Goal: Information Seeking & Learning: Check status

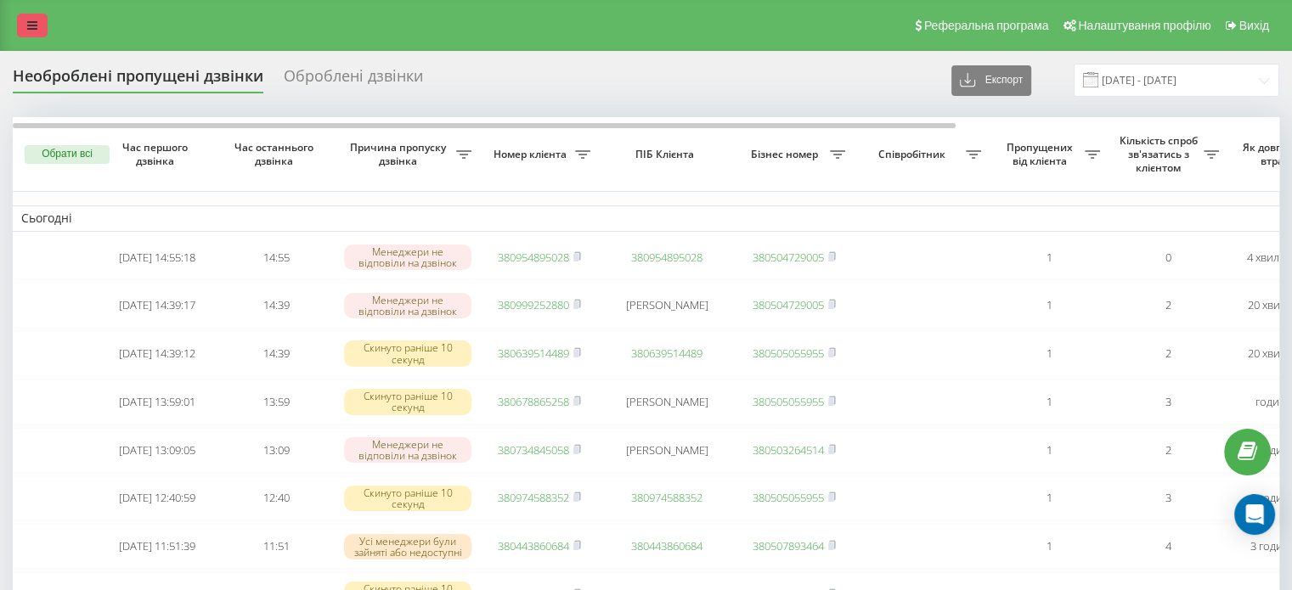
click at [29, 23] on icon at bounding box center [32, 26] width 10 height 12
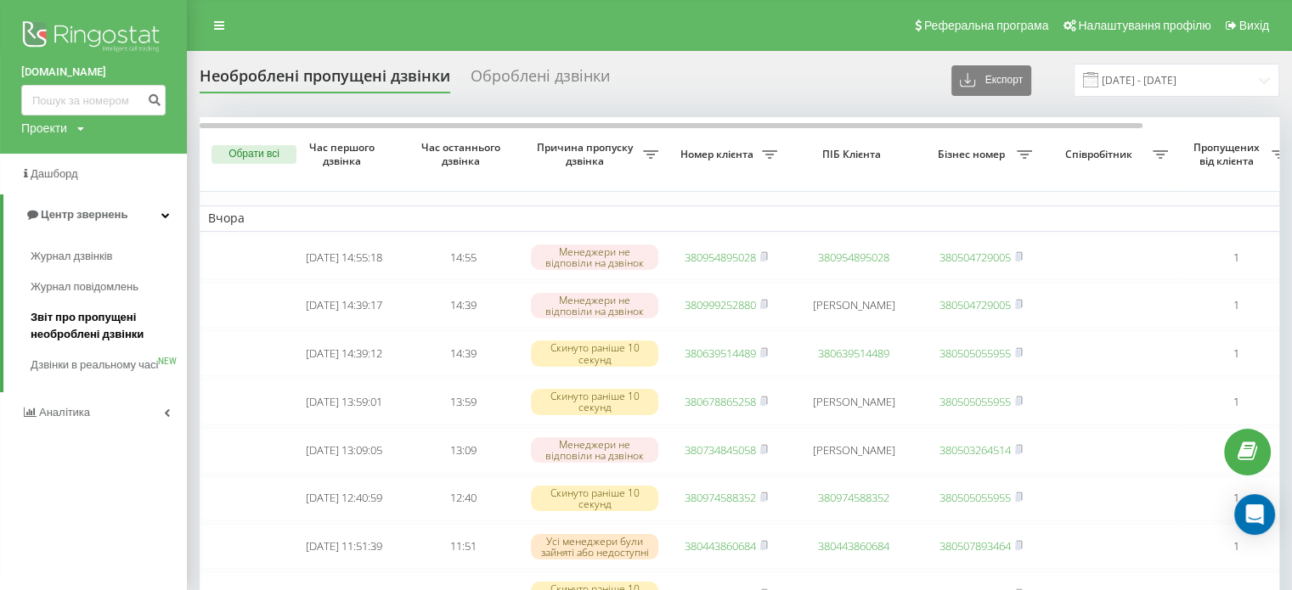
click at [67, 312] on span "Звіт про пропущені необроблені дзвінки" at bounding box center [105, 326] width 148 height 34
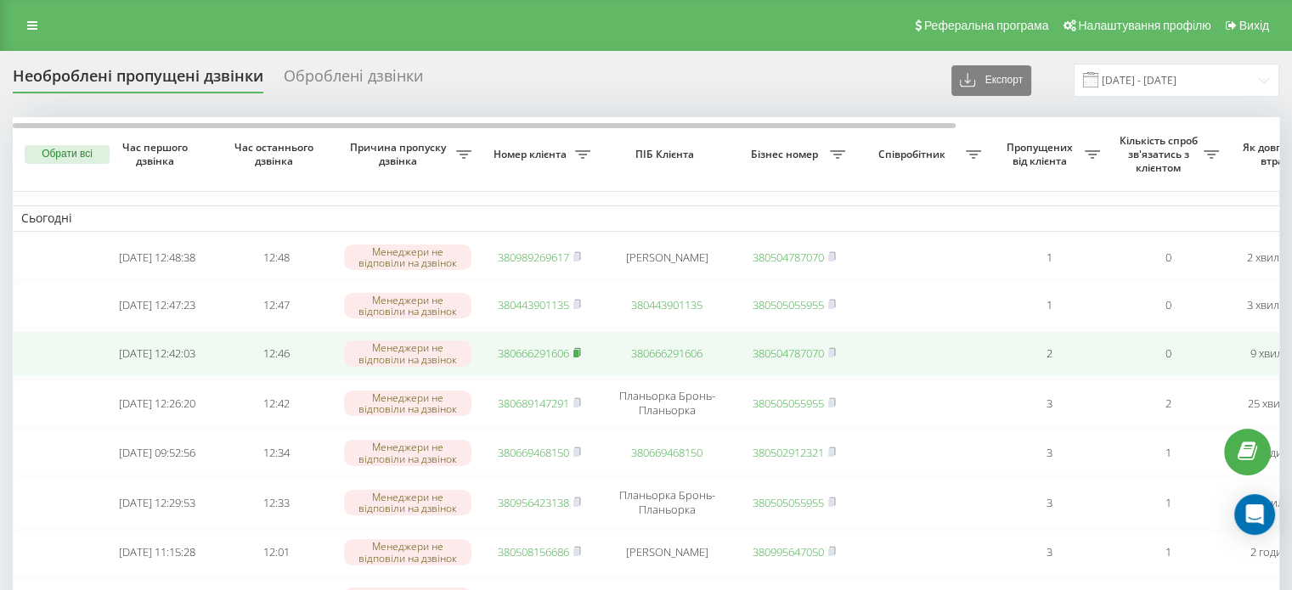
click at [578, 357] on rect at bounding box center [575, 354] width 5 height 8
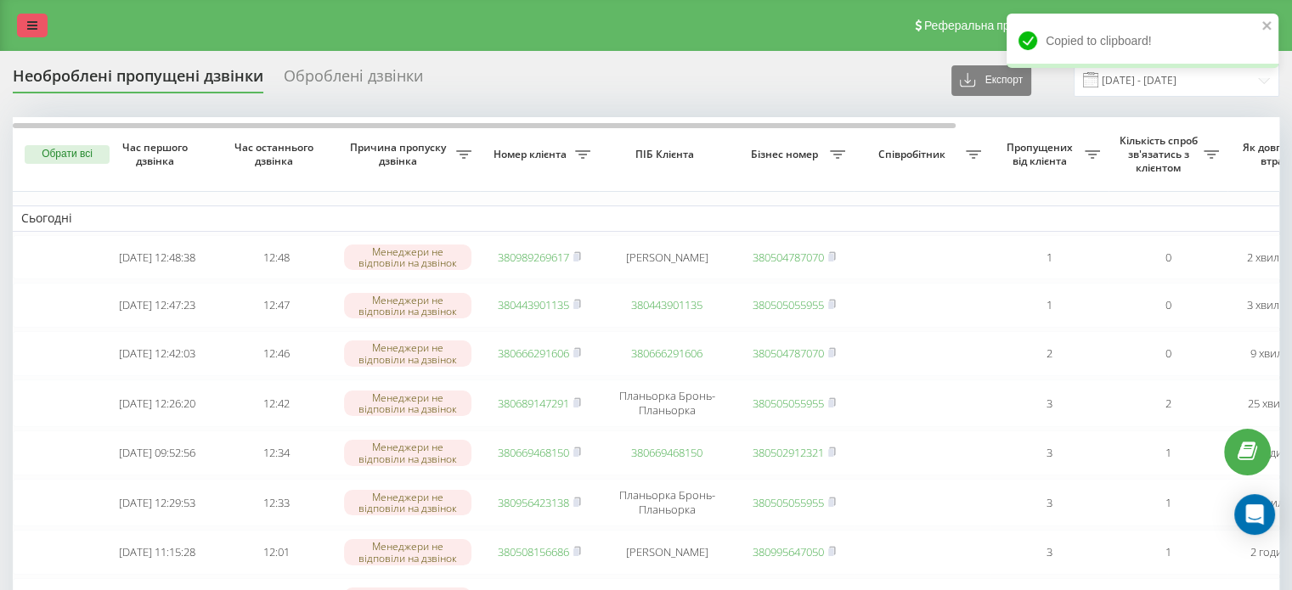
drag, startPoint x: 42, startPoint y: 26, endPoint x: 40, endPoint y: 36, distance: 9.7
click at [42, 26] on link at bounding box center [32, 26] width 31 height 24
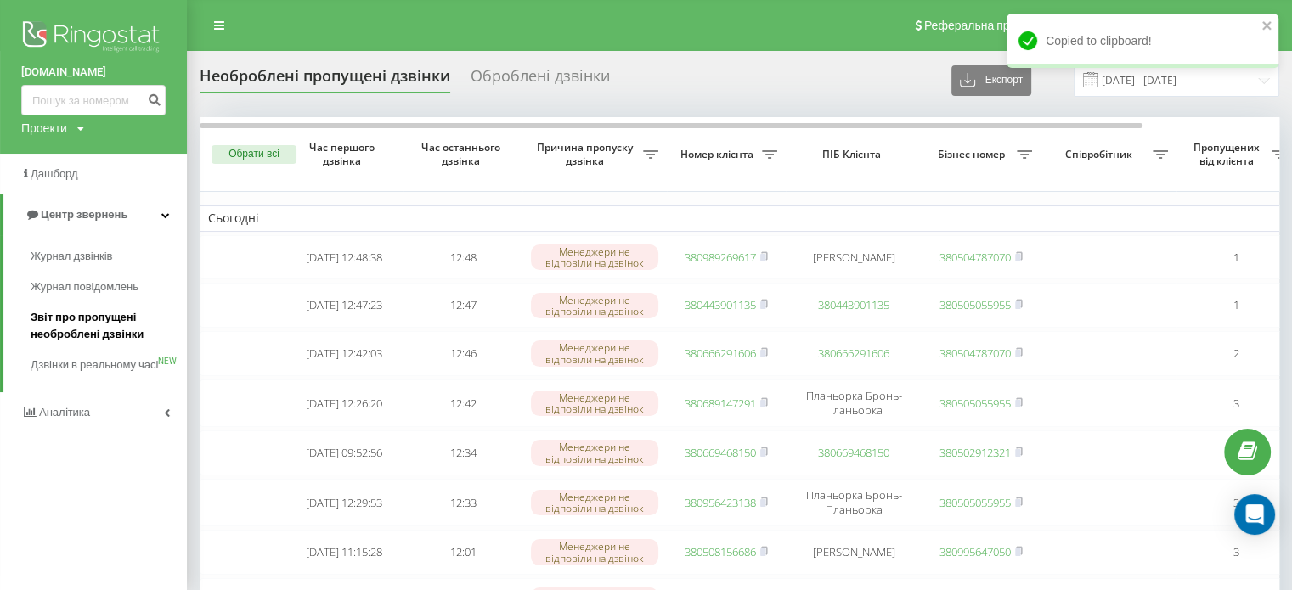
click at [76, 319] on span "Звіт про пропущені необроблені дзвінки" at bounding box center [105, 326] width 148 height 34
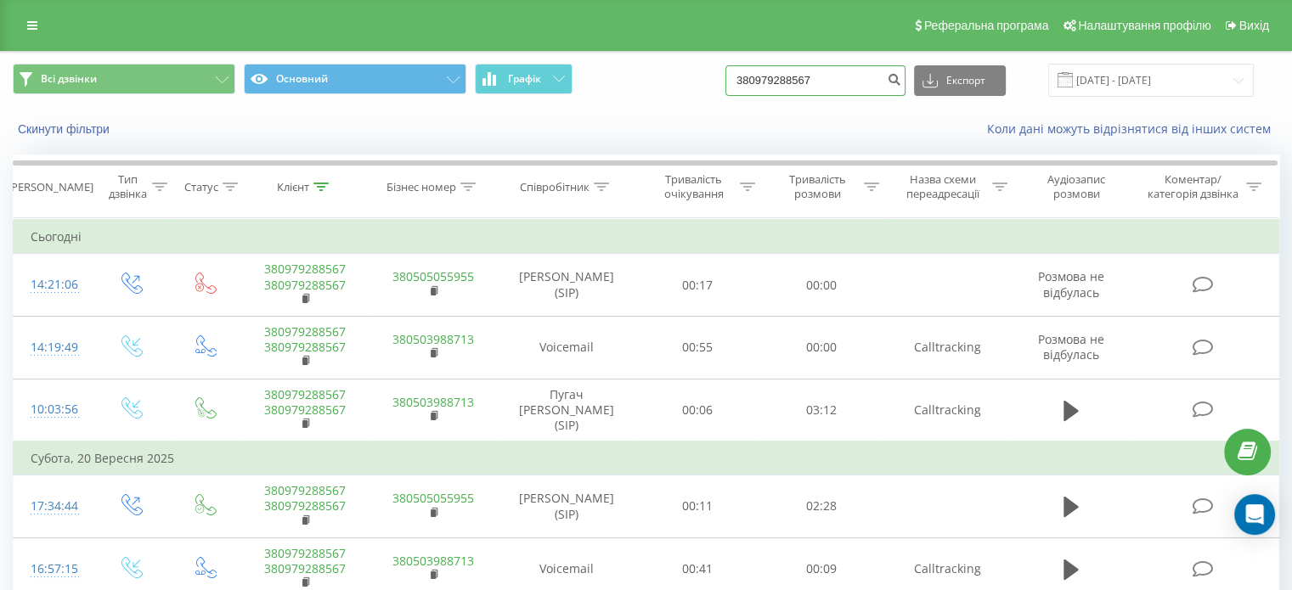
drag, startPoint x: 841, startPoint y: 71, endPoint x: 609, endPoint y: 85, distance: 232.3
click at [609, 85] on div "Всі дзвінки Основний Графік 380979288567 Експорт .csv .xls .xlsx 22.06.2025 - 2…" at bounding box center [646, 80] width 1267 height 33
paste input "666291606"
type input "380666291606"
click at [901, 76] on icon "submit" at bounding box center [894, 77] width 14 height 10
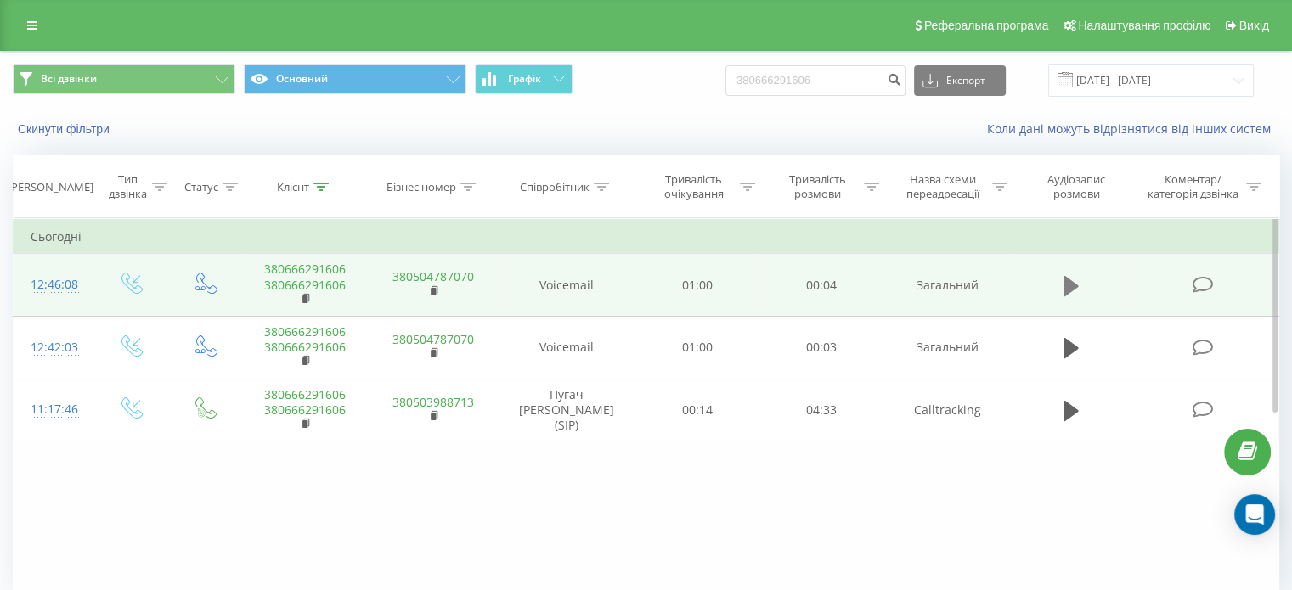
click at [1064, 291] on icon at bounding box center [1071, 286] width 15 height 24
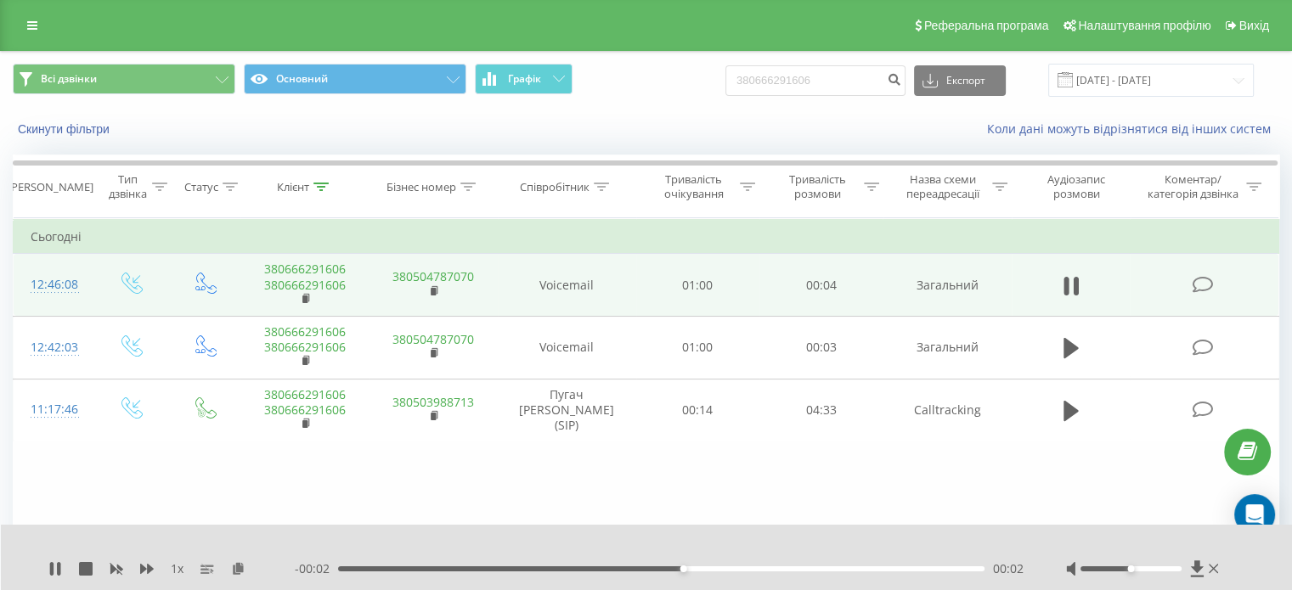
click at [1064, 291] on icon at bounding box center [1071, 286] width 15 height 24
click at [39, 19] on link at bounding box center [32, 26] width 31 height 24
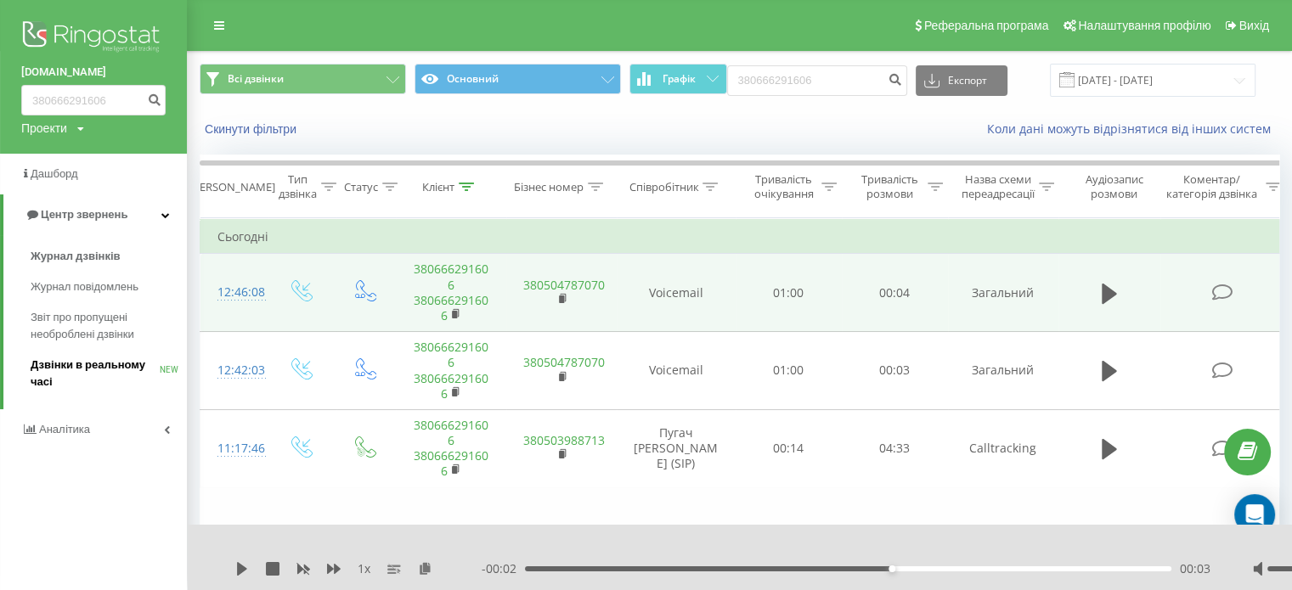
click at [68, 359] on span "Дзвінки в реальному часі" at bounding box center [95, 374] width 129 height 34
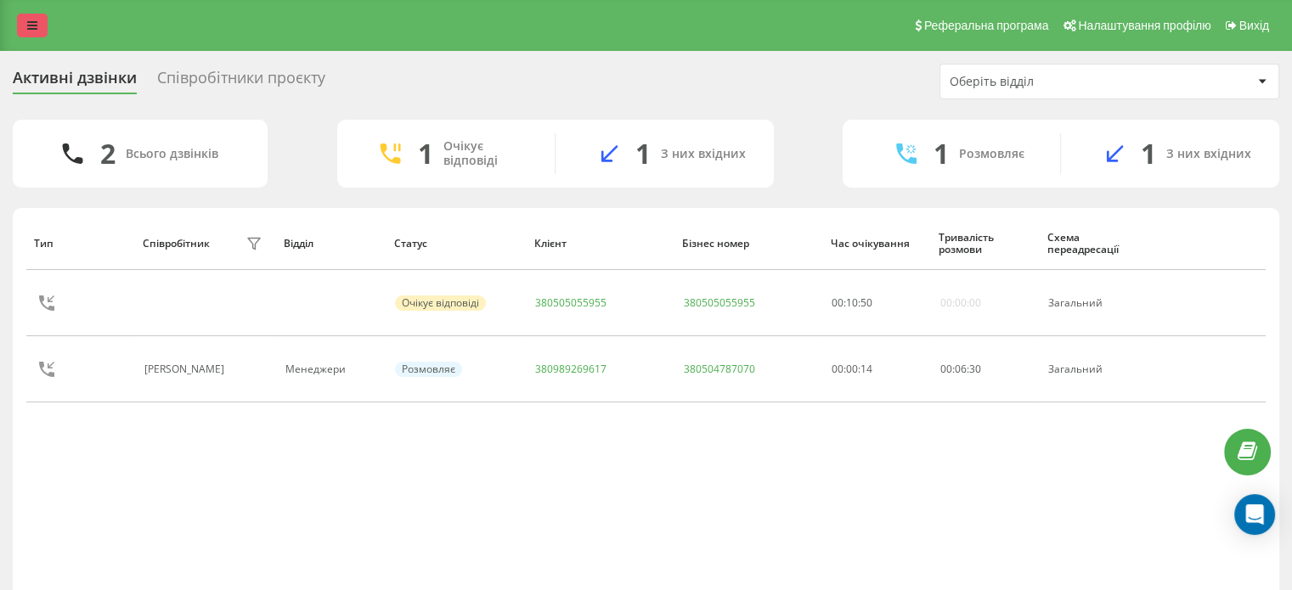
click at [34, 14] on link at bounding box center [32, 26] width 31 height 24
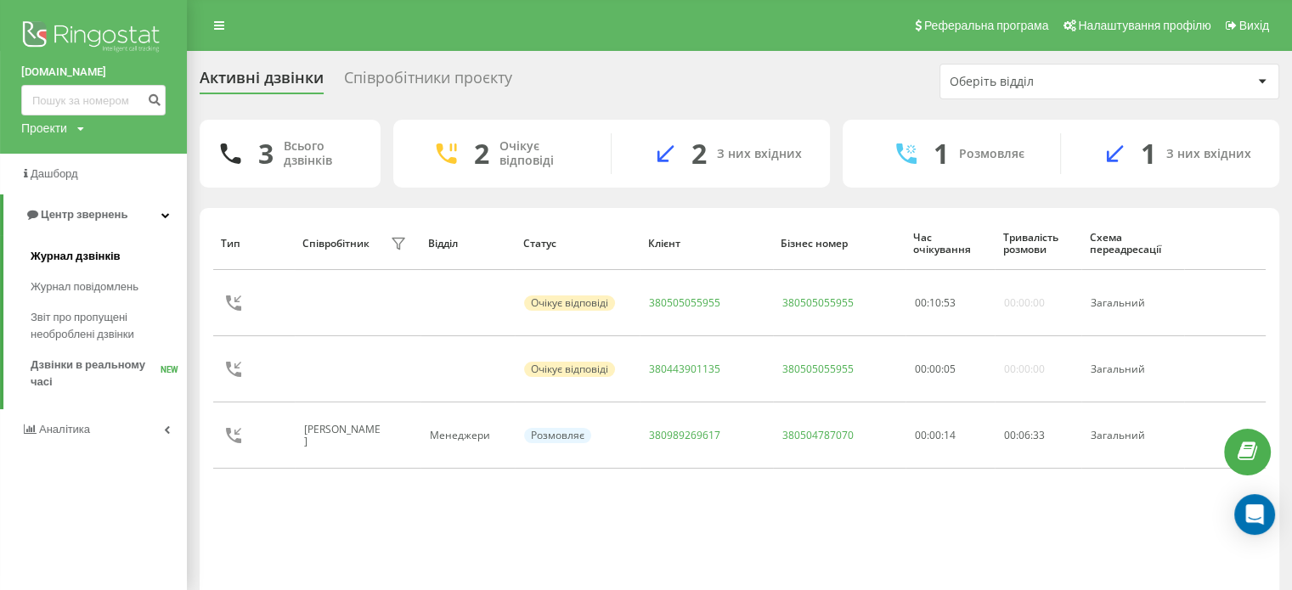
click at [75, 251] on span "Журнал дзвінків" at bounding box center [76, 256] width 90 height 17
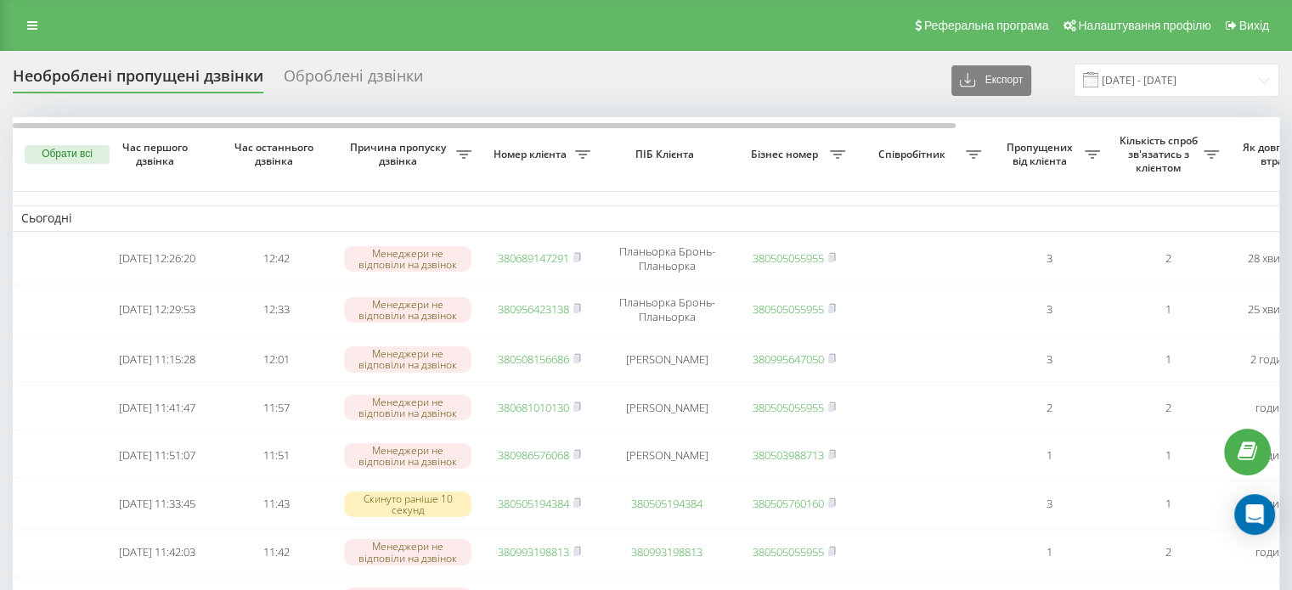
click at [25, 9] on div "Реферальна програма Налаштування профілю Вихід" at bounding box center [646, 25] width 1292 height 51
click at [24, 23] on link at bounding box center [32, 26] width 31 height 24
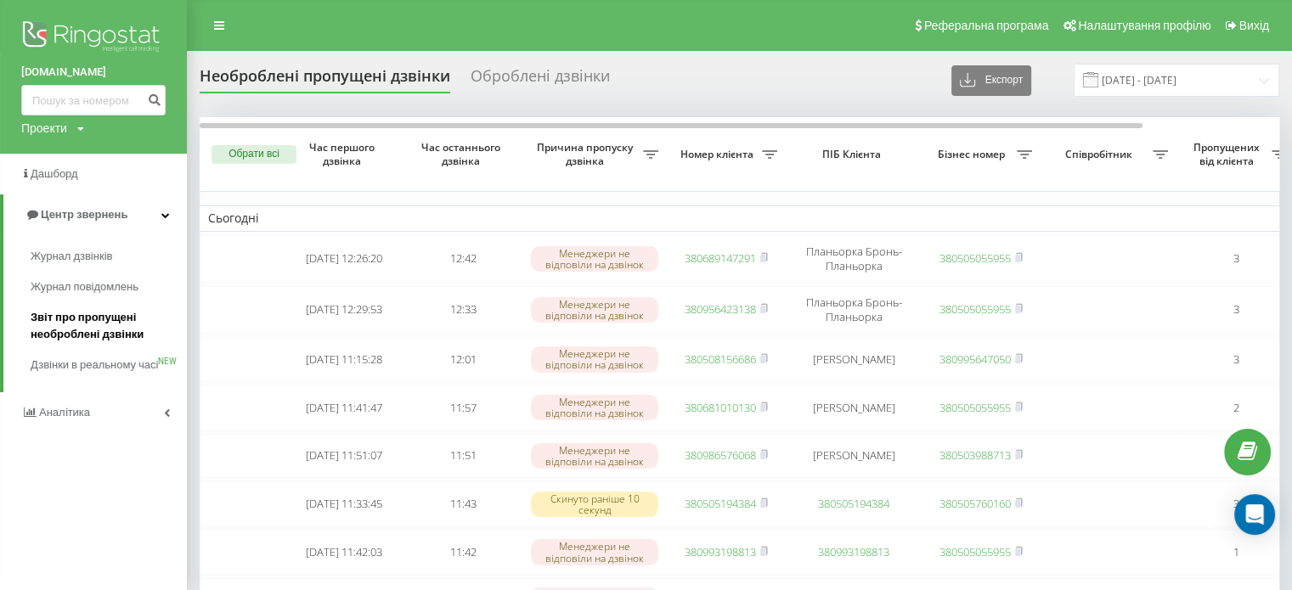
click at [84, 315] on span "Звіт про пропущені необроблені дзвінки" at bounding box center [105, 326] width 148 height 34
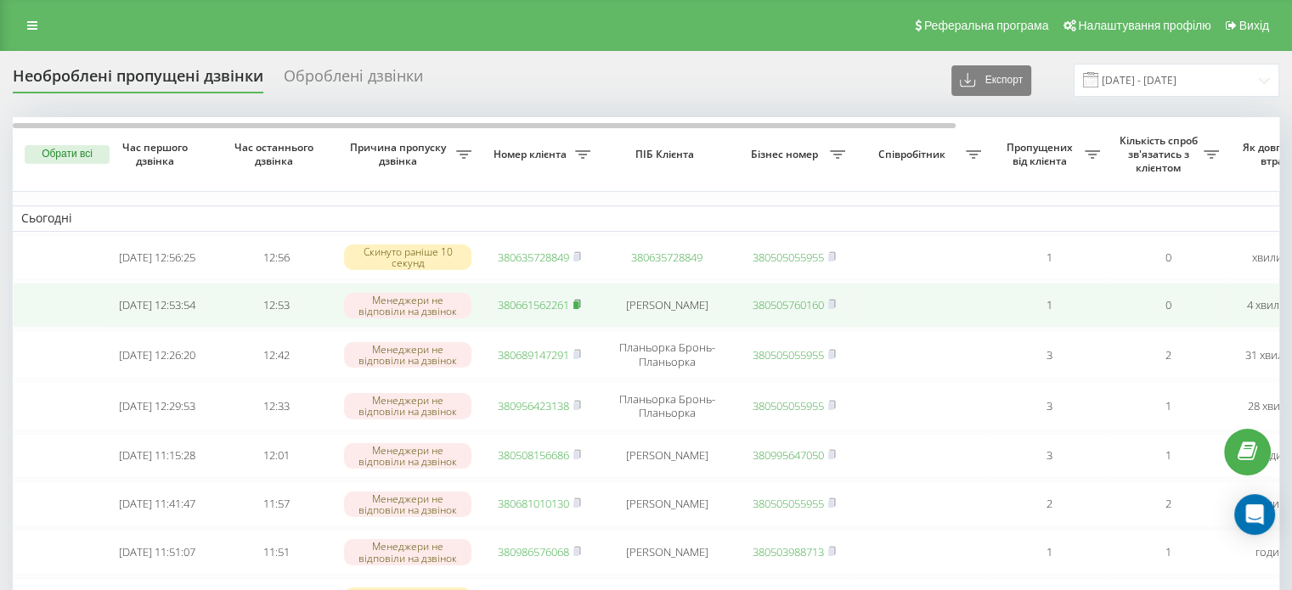
click at [579, 302] on icon at bounding box center [577, 304] width 6 height 8
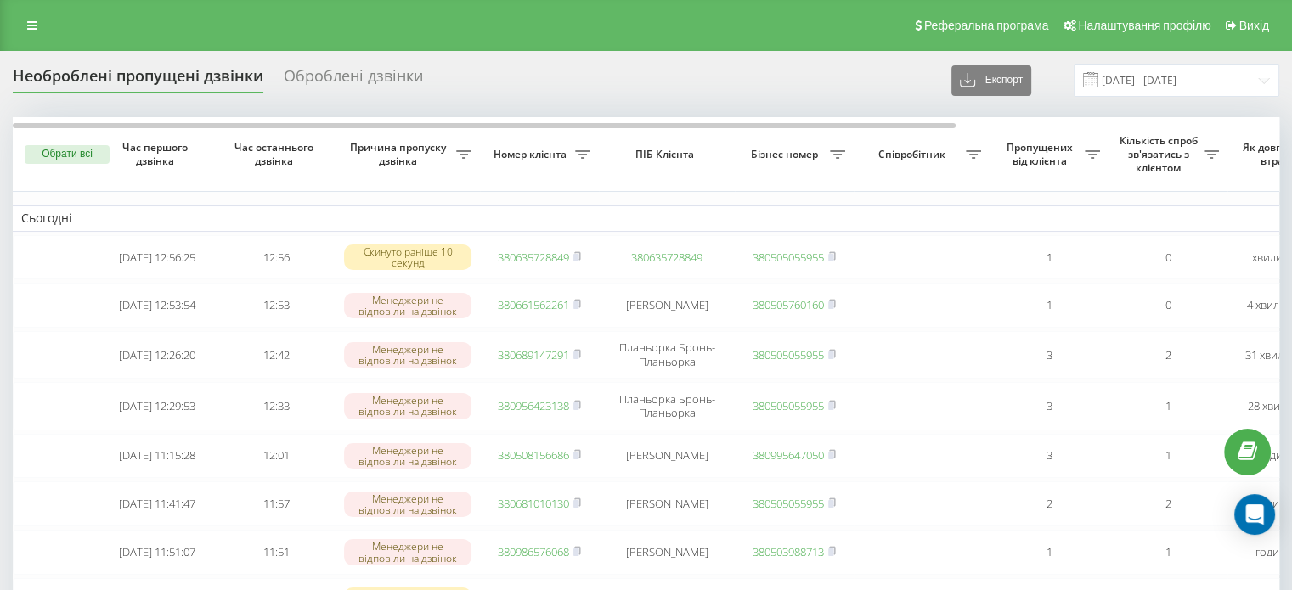
drag, startPoint x: 34, startPoint y: 14, endPoint x: 108, endPoint y: 101, distance: 113.9
click at [34, 14] on link at bounding box center [32, 26] width 31 height 24
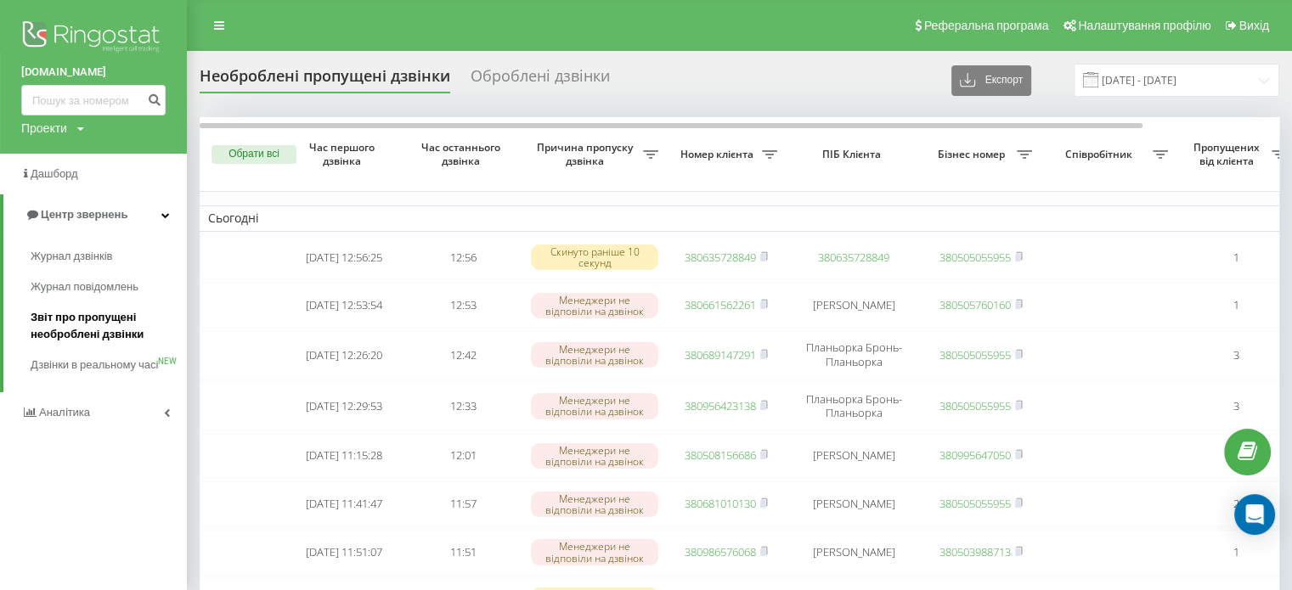
click at [127, 334] on span "Звіт про пропущені необроблені дзвінки" at bounding box center [105, 326] width 148 height 34
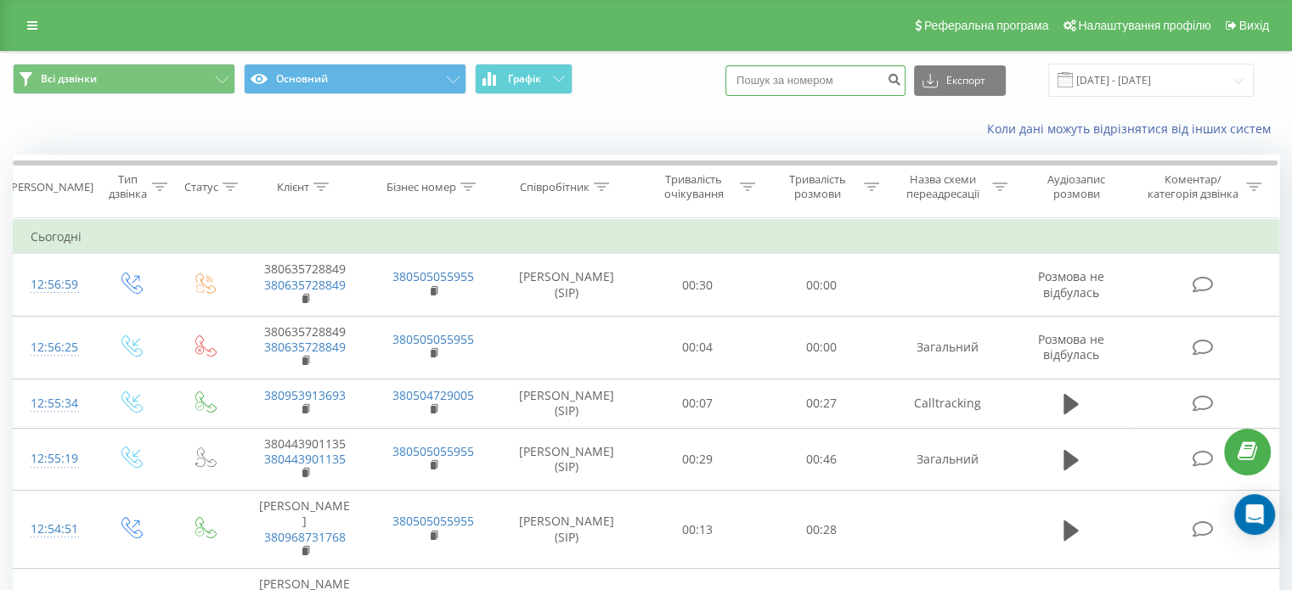
click at [836, 75] on input at bounding box center [816, 80] width 180 height 31
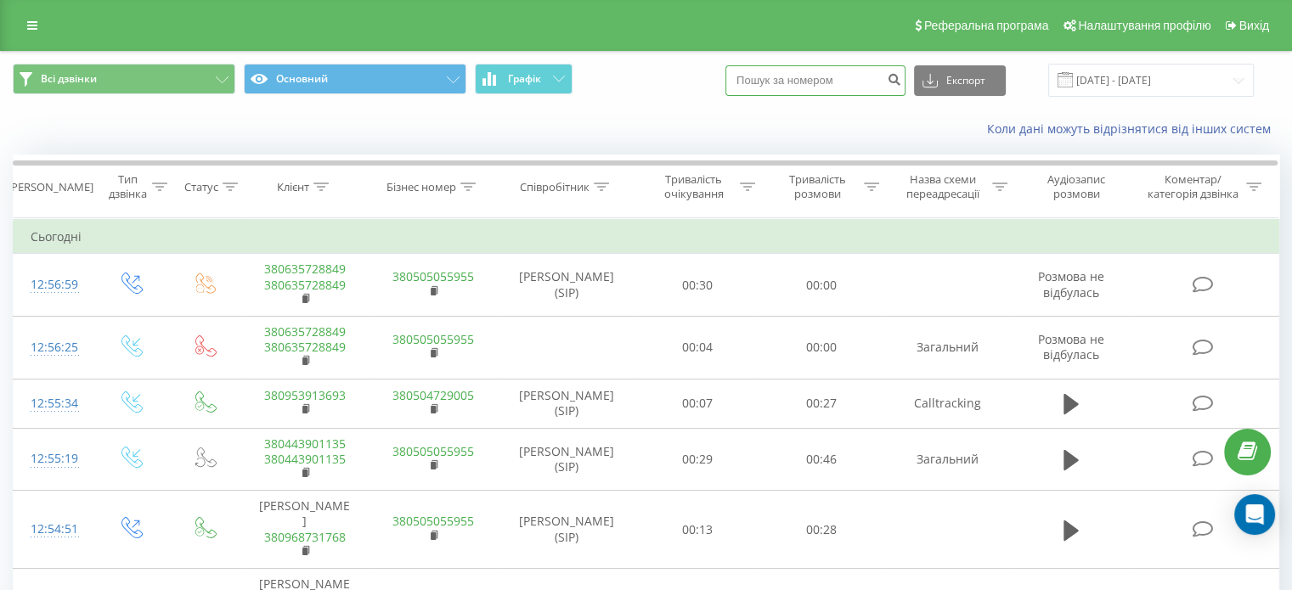
paste input "380661562261"
type input "380661562261"
click at [901, 73] on icon "submit" at bounding box center [894, 77] width 14 height 10
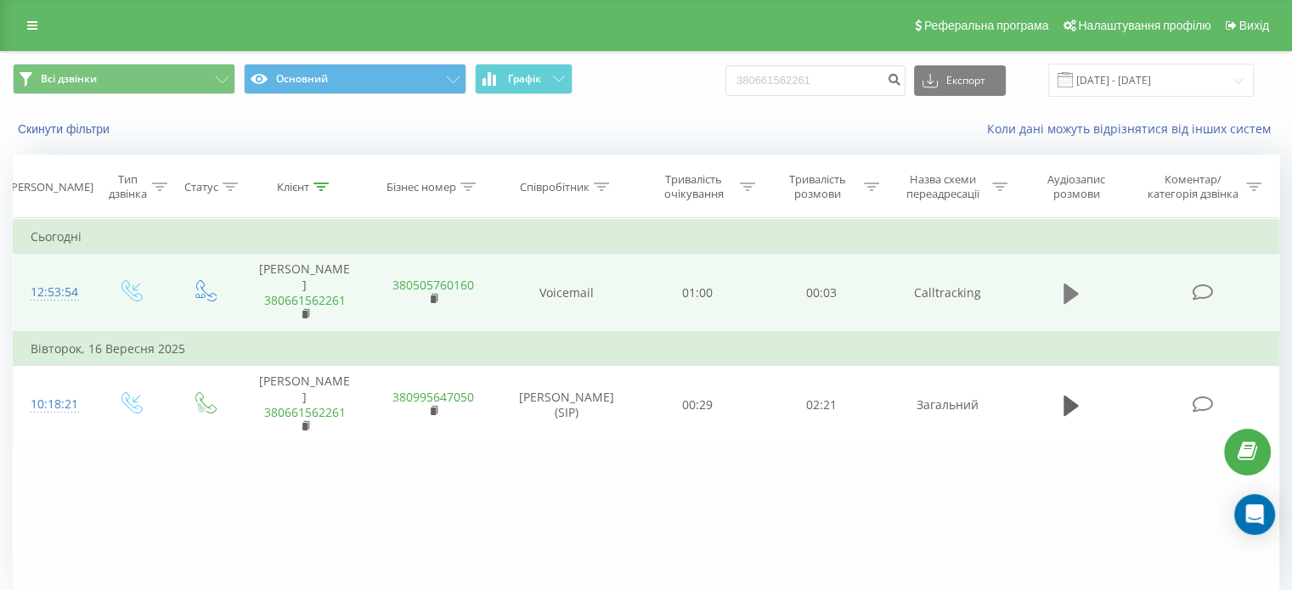
click at [1067, 285] on icon at bounding box center [1071, 294] width 15 height 20
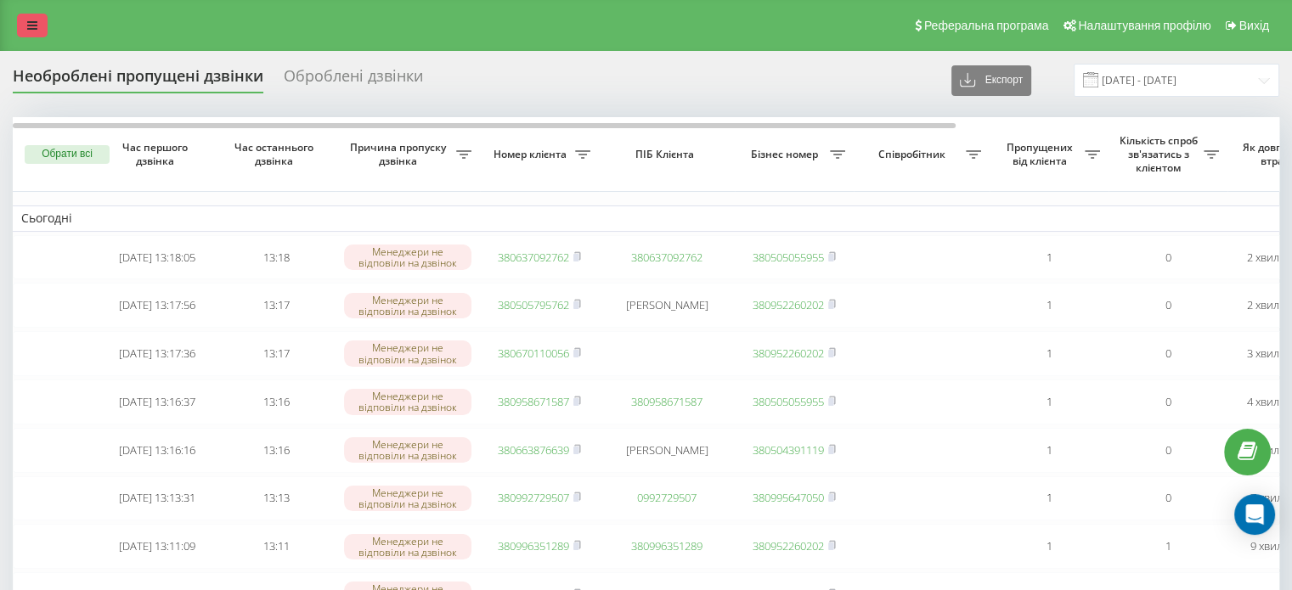
click at [31, 22] on icon at bounding box center [32, 26] width 10 height 12
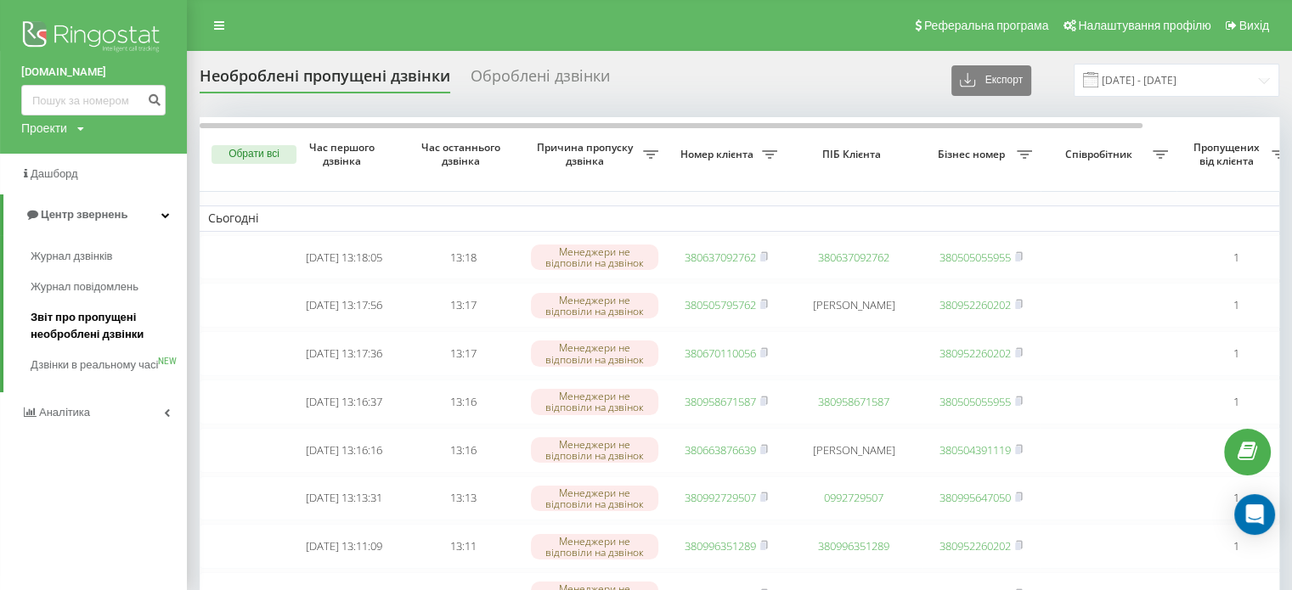
click at [88, 340] on span "Звіт про пропущені необроблені дзвінки" at bounding box center [105, 326] width 148 height 34
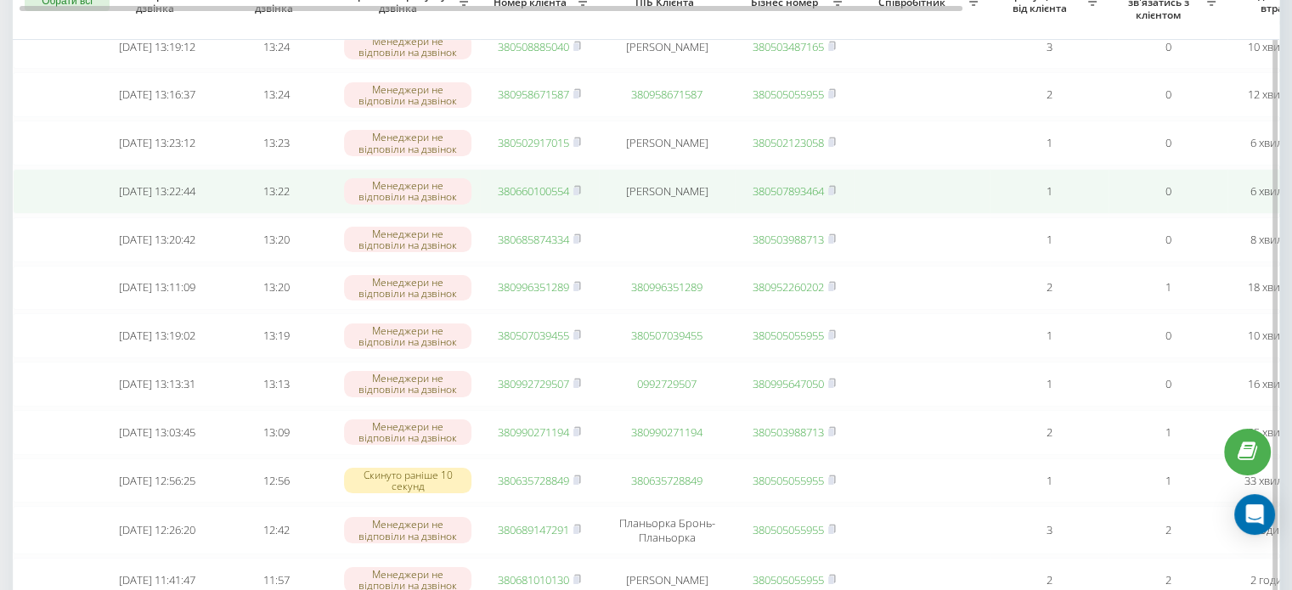
scroll to position [255, 0]
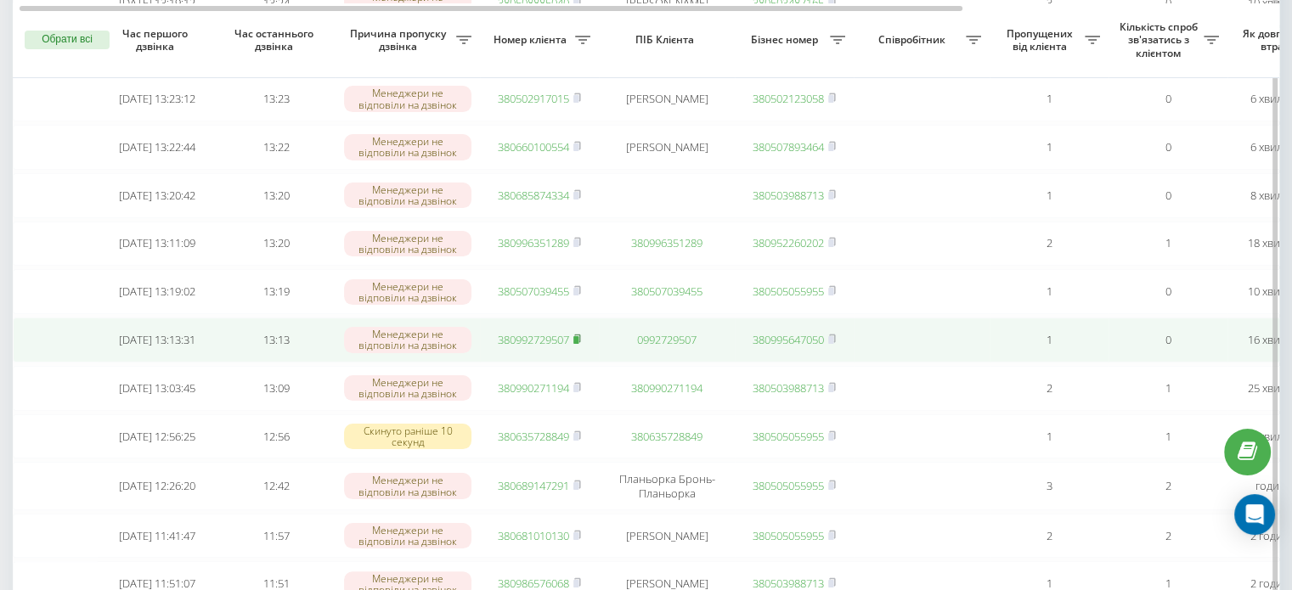
click at [577, 344] on icon at bounding box center [577, 339] width 8 height 10
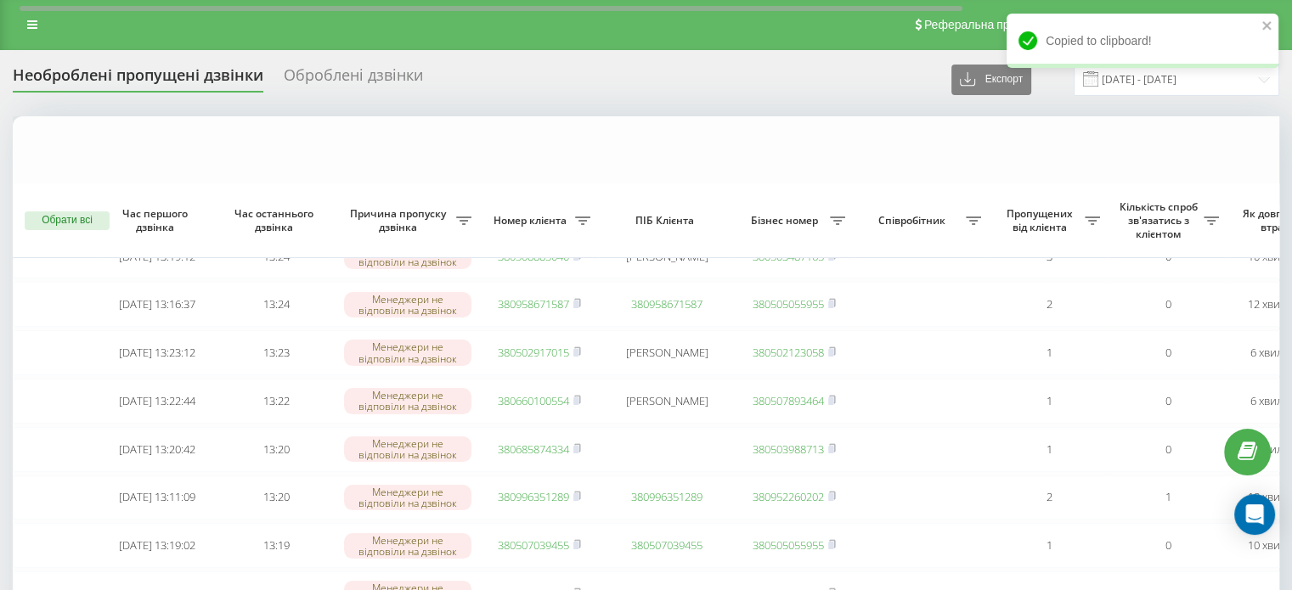
scroll to position [0, 0]
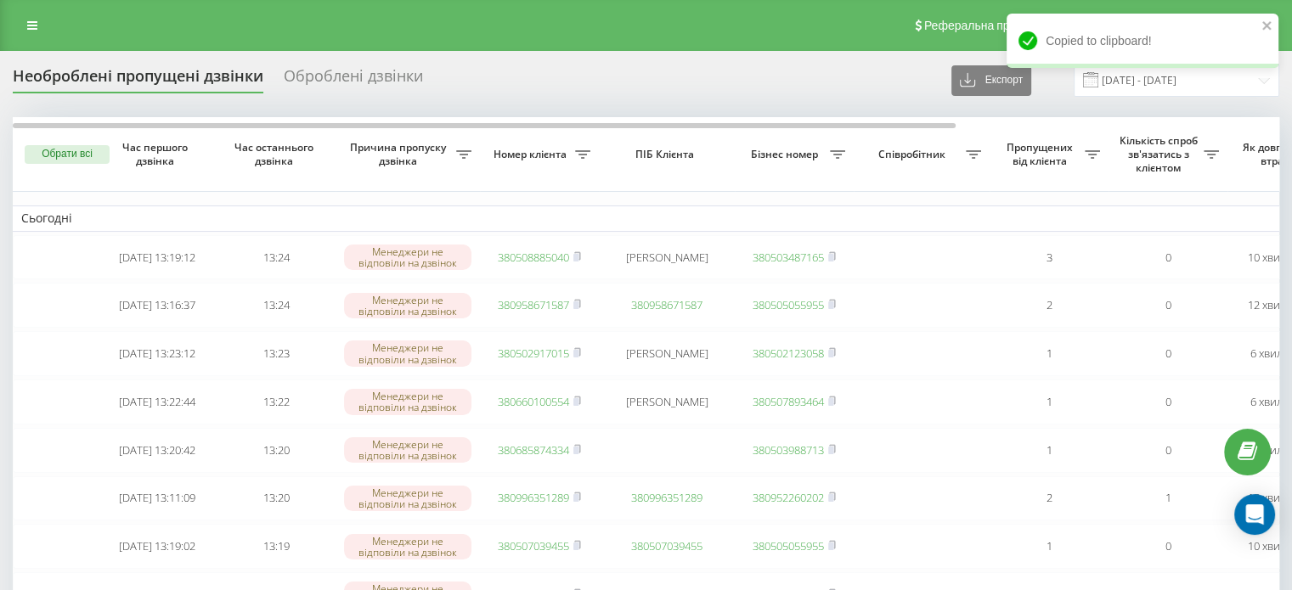
click at [27, 12] on div "Реферальна програма Налаштування профілю Вихід" at bounding box center [646, 25] width 1292 height 51
click at [36, 16] on link at bounding box center [32, 26] width 31 height 24
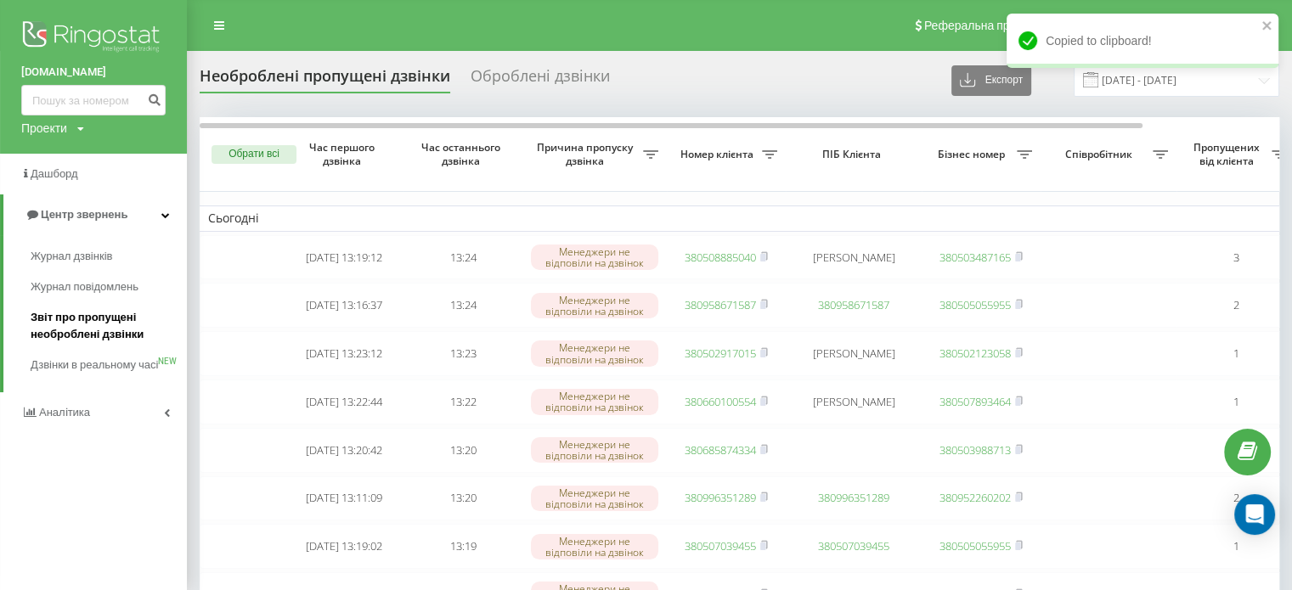
click at [97, 325] on span "Звіт про пропущені необроблені дзвінки" at bounding box center [105, 326] width 148 height 34
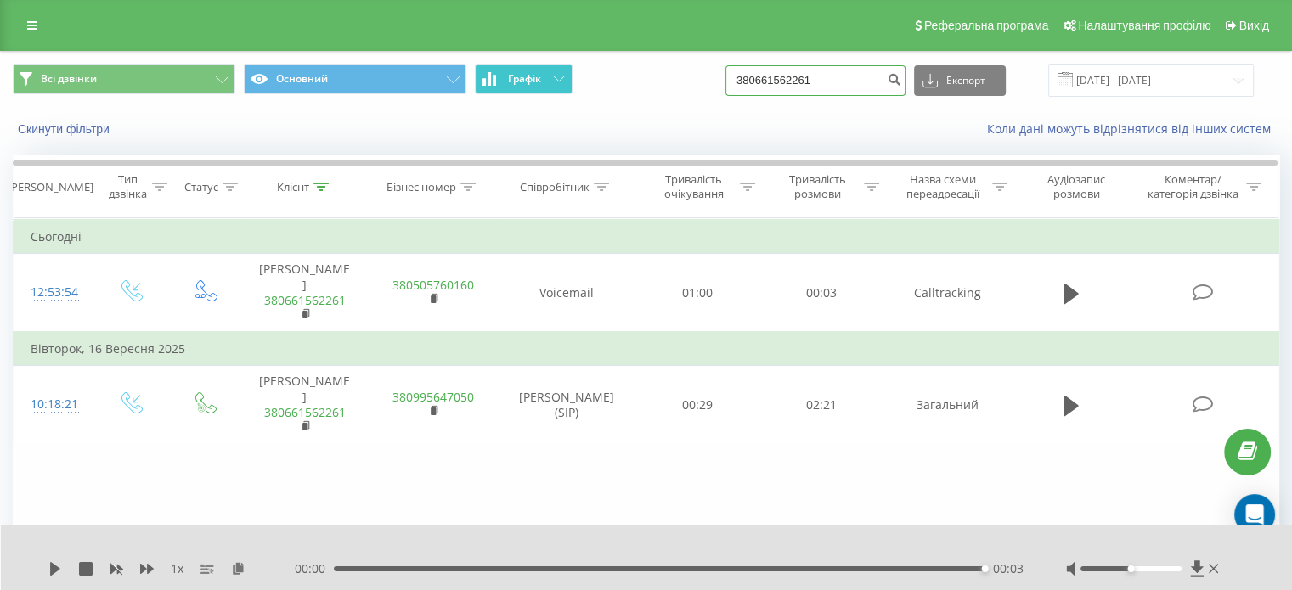
drag, startPoint x: 850, startPoint y: 81, endPoint x: 544, endPoint y: 88, distance: 306.8
click at [544, 88] on div "Всі дзвінки Основний Графік 380661562261 Експорт .csv .xls .xlsx 23.06.2025 - 2…" at bounding box center [646, 80] width 1267 height 33
paste input "958671587"
type input "380958671587"
click at [901, 81] on icon "submit" at bounding box center [894, 77] width 14 height 10
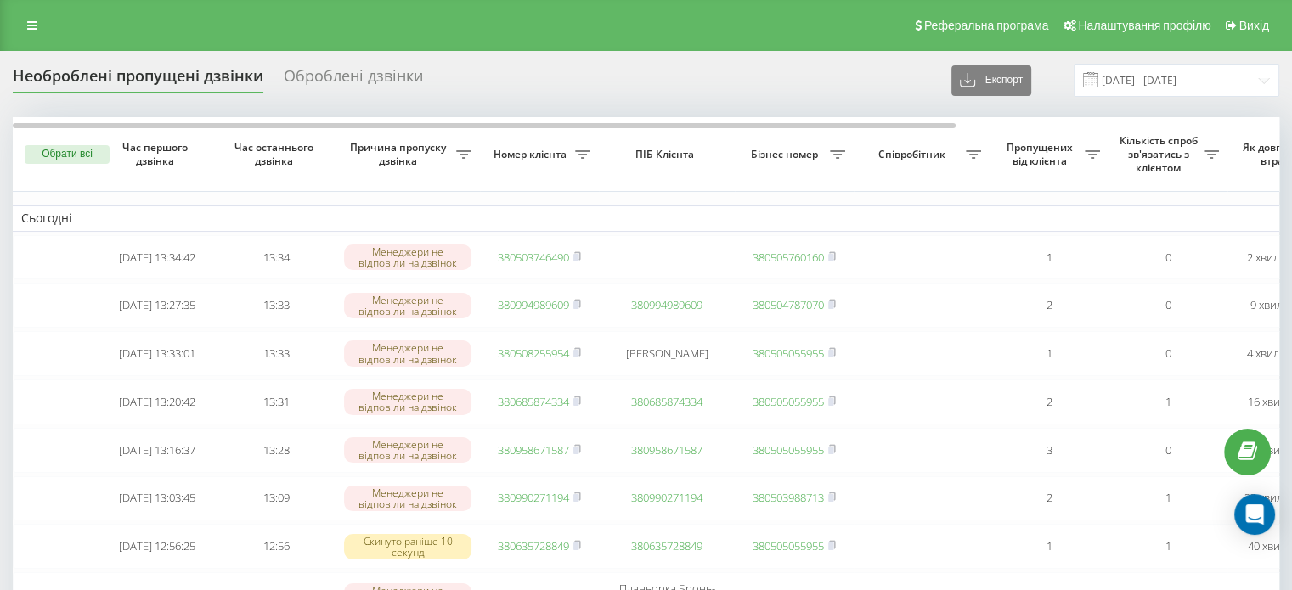
scroll to position [85, 0]
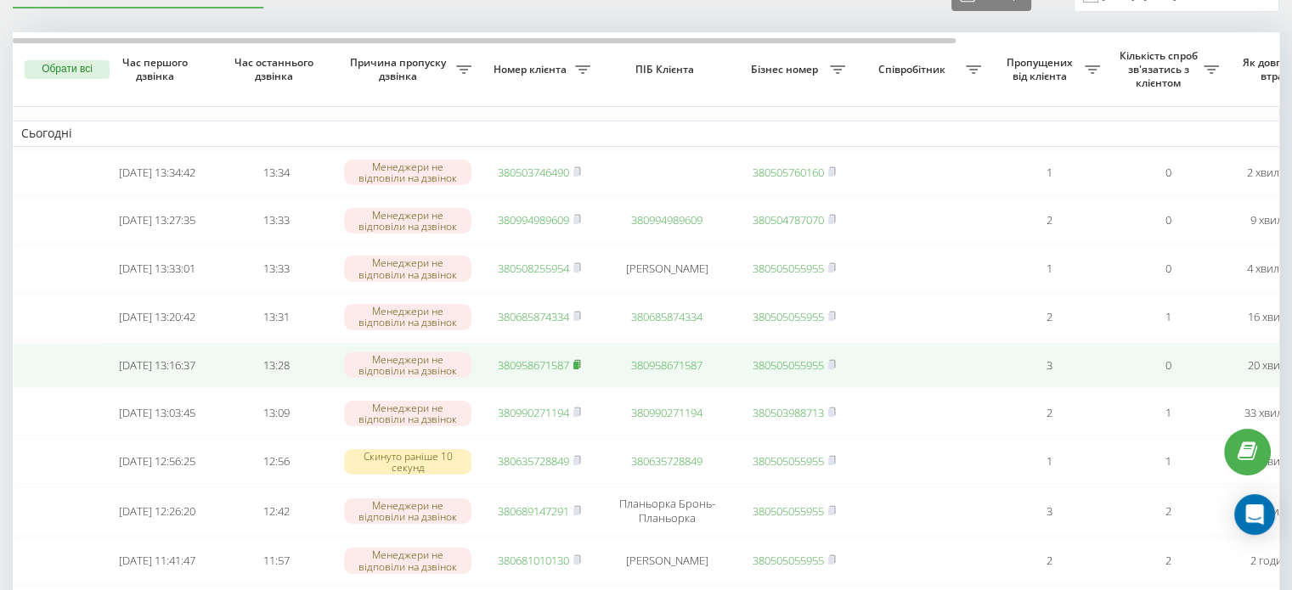
click at [578, 370] on rect at bounding box center [575, 366] width 5 height 8
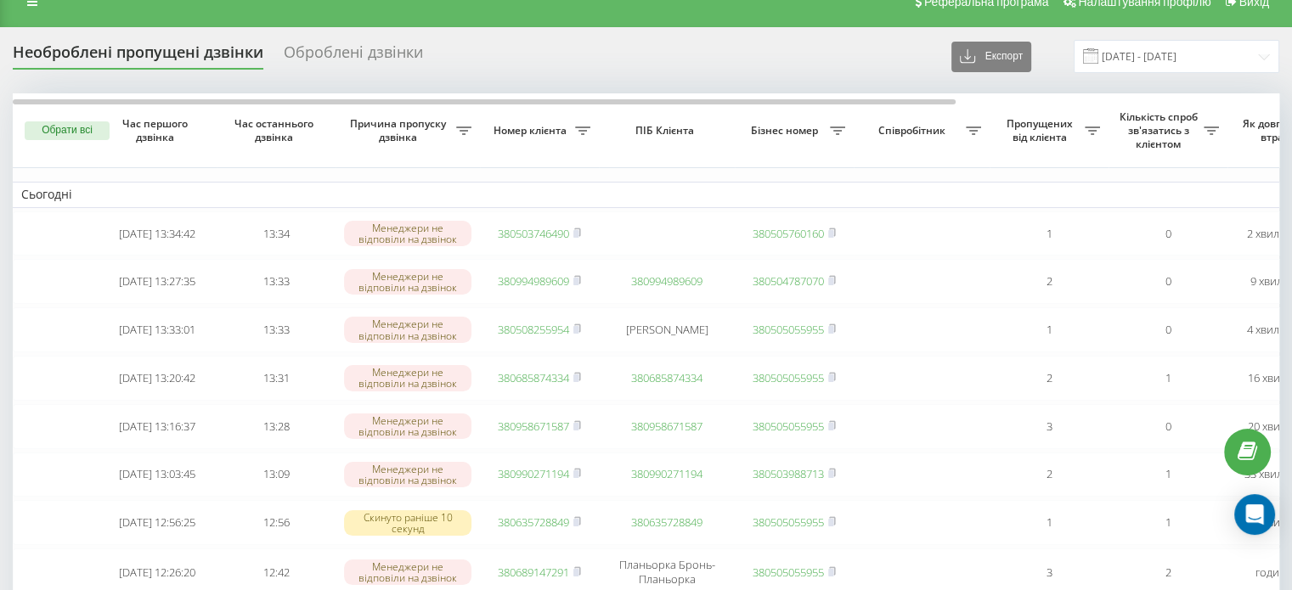
scroll to position [0, 0]
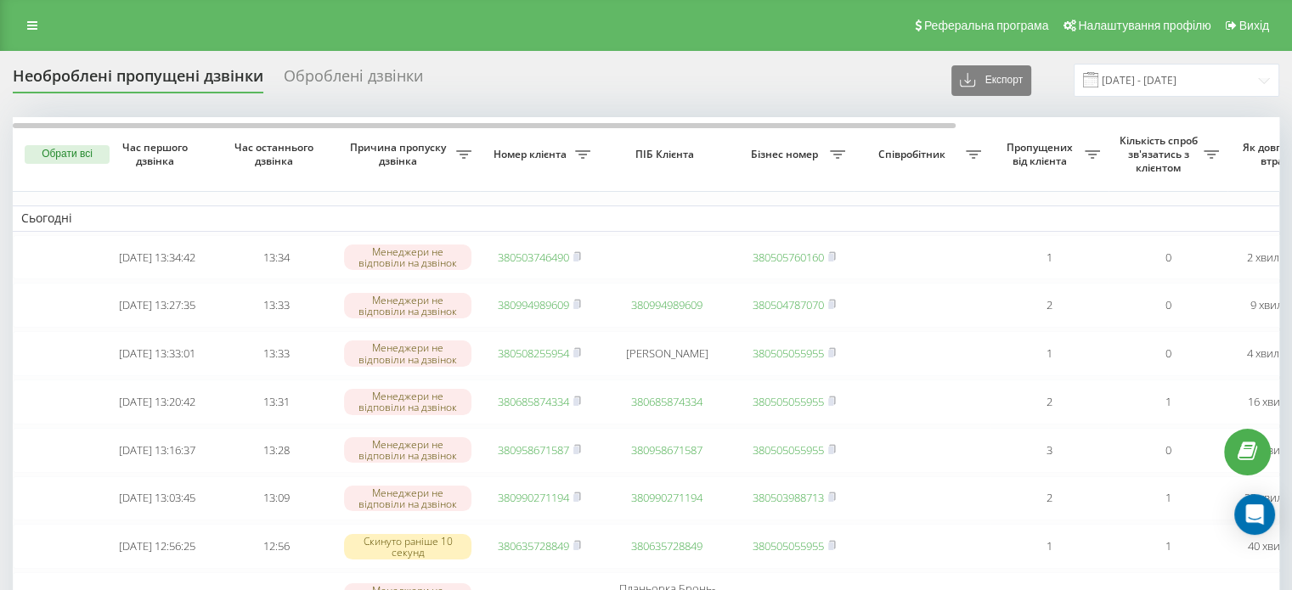
click at [48, 40] on div "Реферальна програма Налаштування профілю Вихід" at bounding box center [646, 25] width 1292 height 51
click at [24, 22] on link at bounding box center [32, 26] width 31 height 24
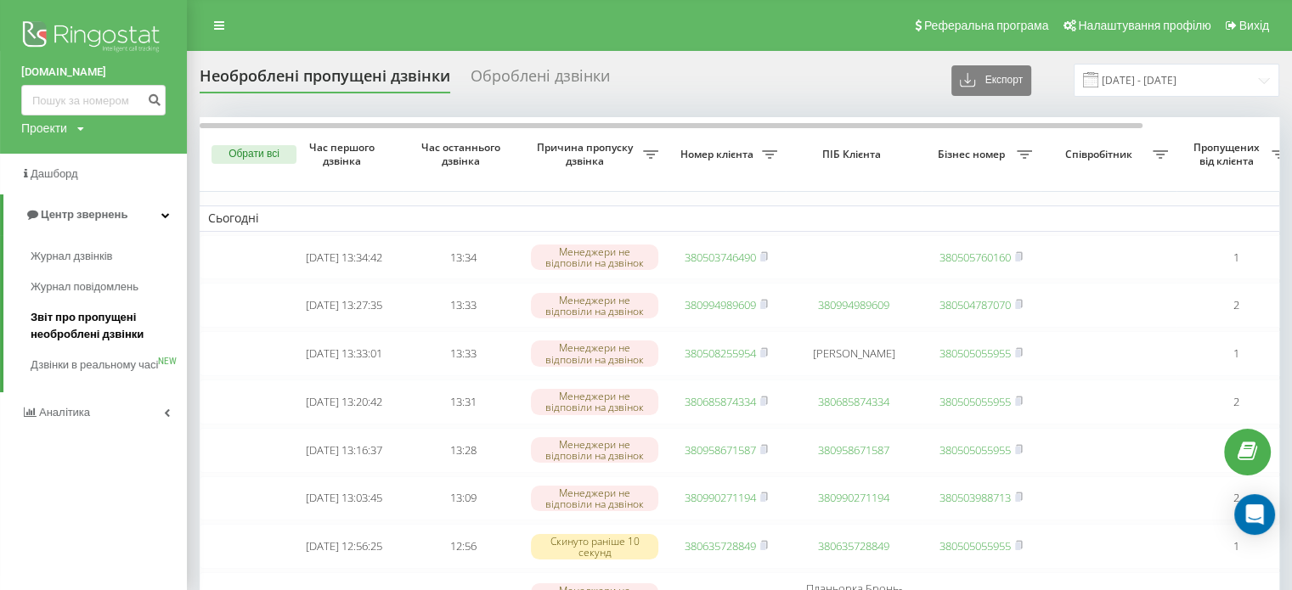
click at [78, 329] on span "Звіт про пропущені необроблені дзвінки" at bounding box center [105, 326] width 148 height 34
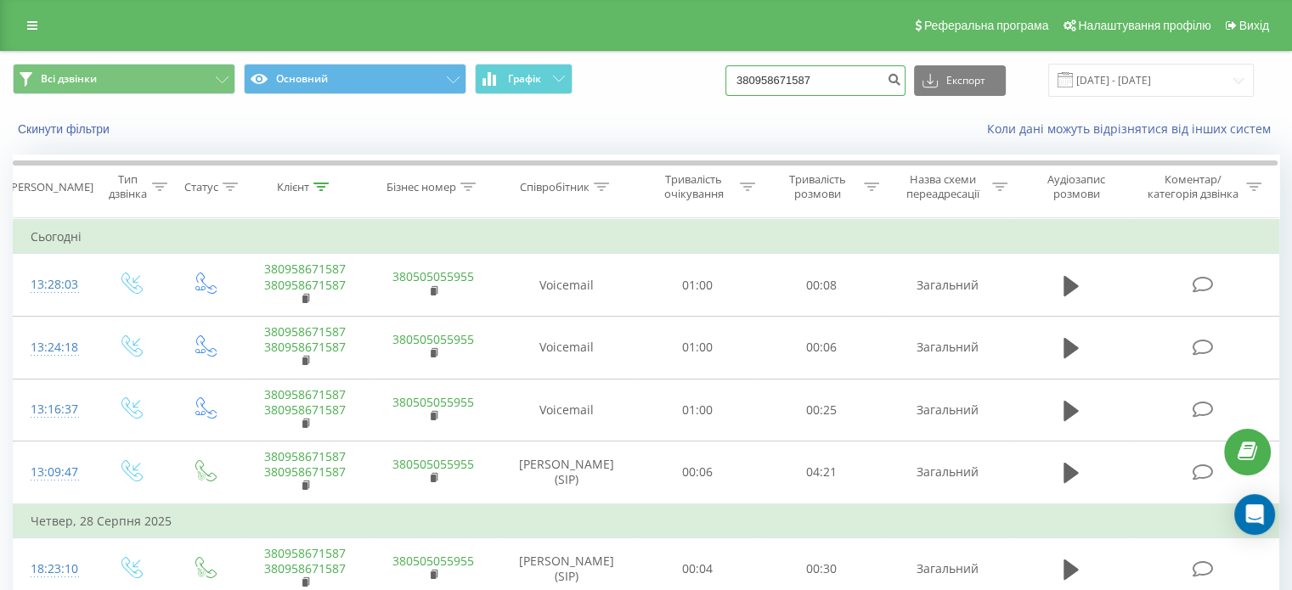
drag, startPoint x: 845, startPoint y: 77, endPoint x: 614, endPoint y: 68, distance: 231.3
click at [614, 68] on div "Всі дзвінки Основний Графік 380958671587 Експорт .csv .xls .xlsx 23.06.2025 - 2…" at bounding box center [646, 80] width 1267 height 33
click at [901, 79] on icon "submit" at bounding box center [894, 77] width 14 height 10
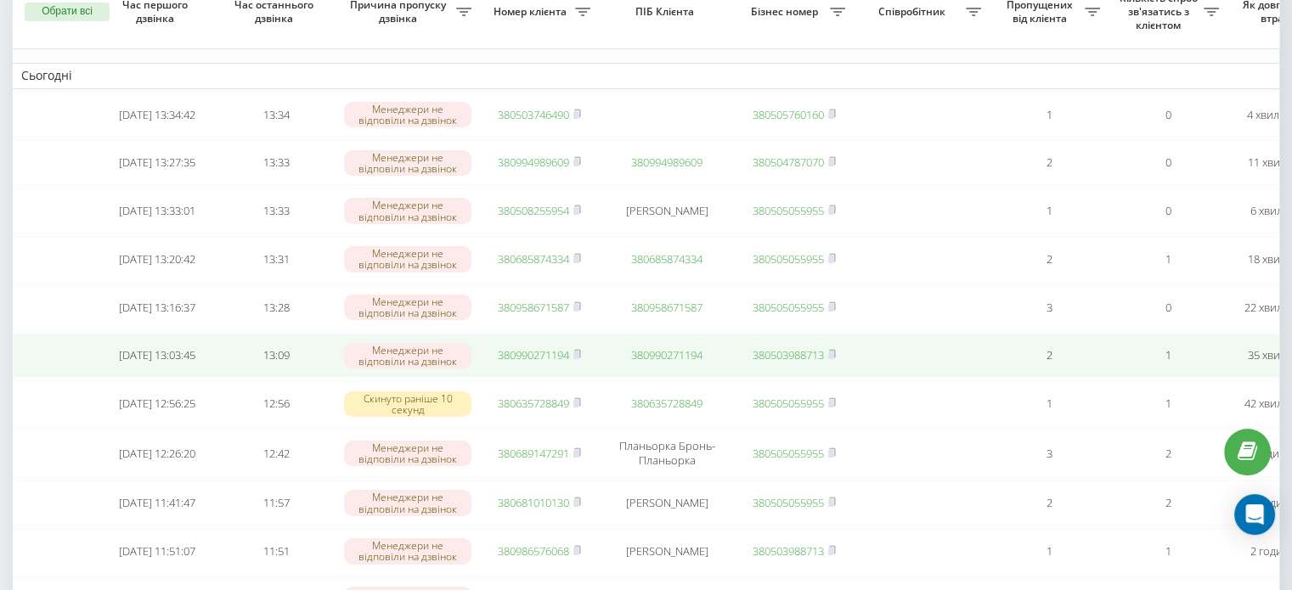
scroll to position [170, 0]
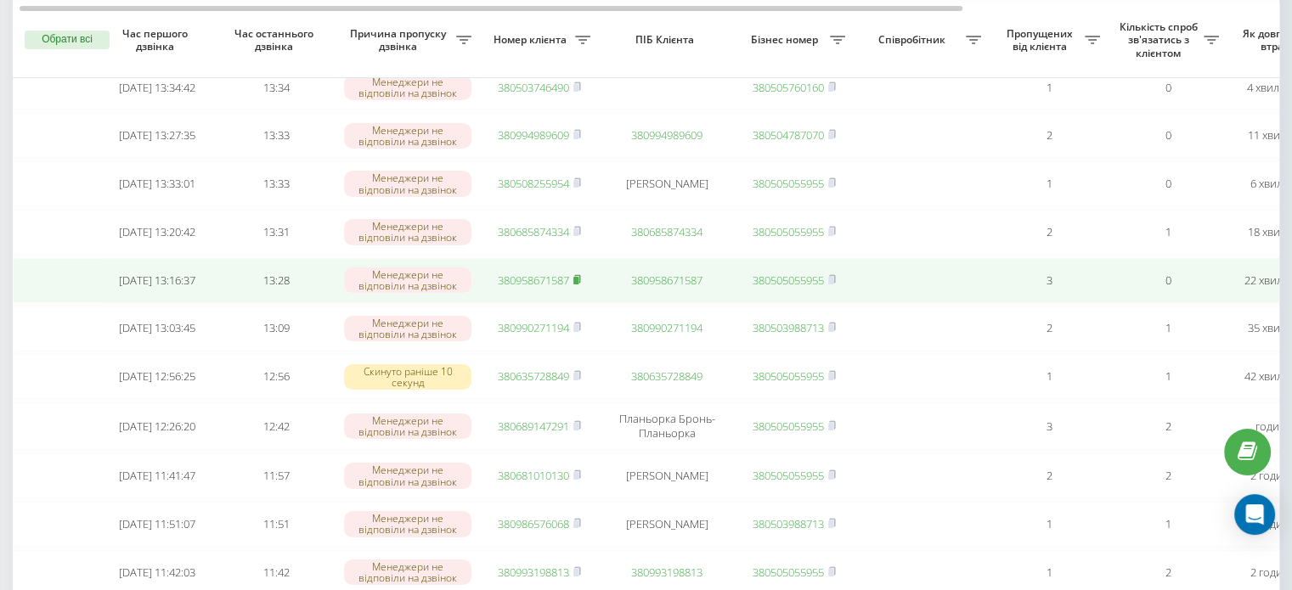
click at [578, 285] on rect at bounding box center [575, 281] width 5 height 8
